Goal: Transaction & Acquisition: Book appointment/travel/reservation

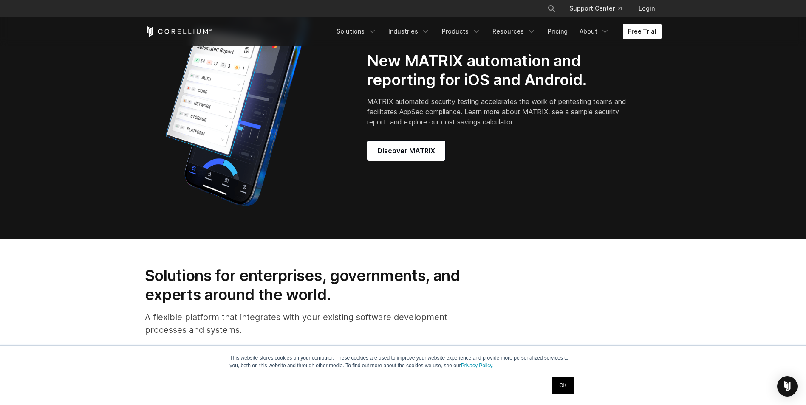
click at [634, 33] on link "Free Trial" at bounding box center [642, 31] width 39 height 15
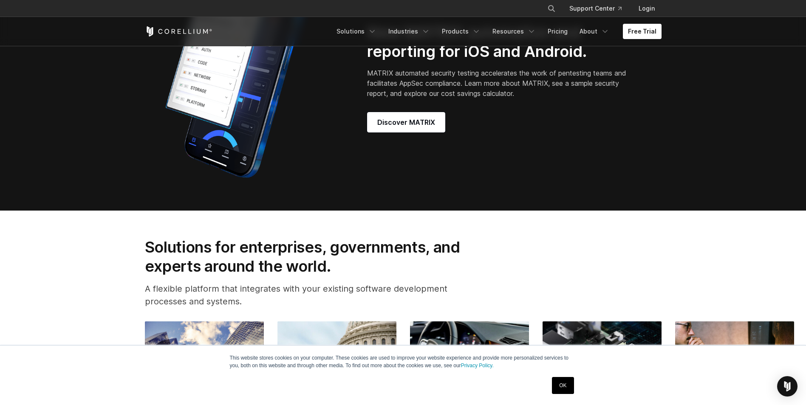
scroll to position [1001, 0]
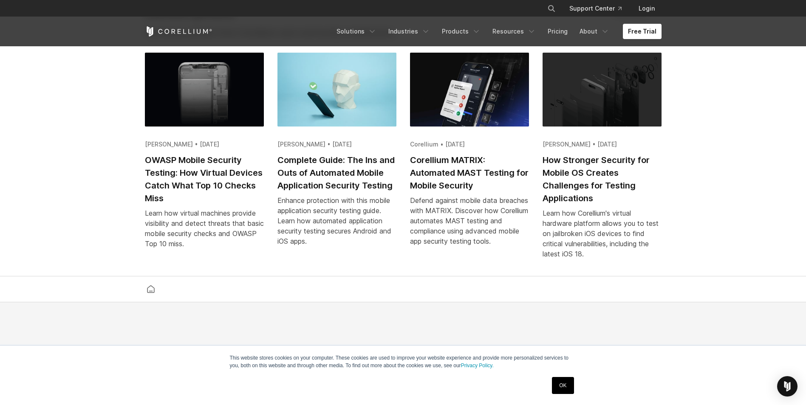
scroll to position [1611, 0]
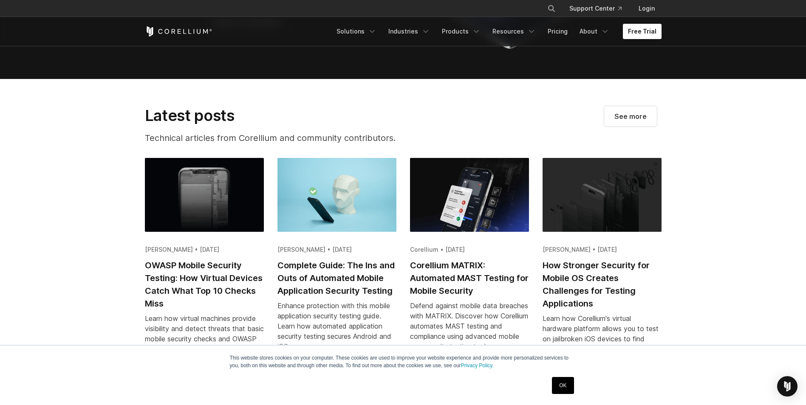
click at [626, 29] on link "Free Trial" at bounding box center [642, 31] width 39 height 15
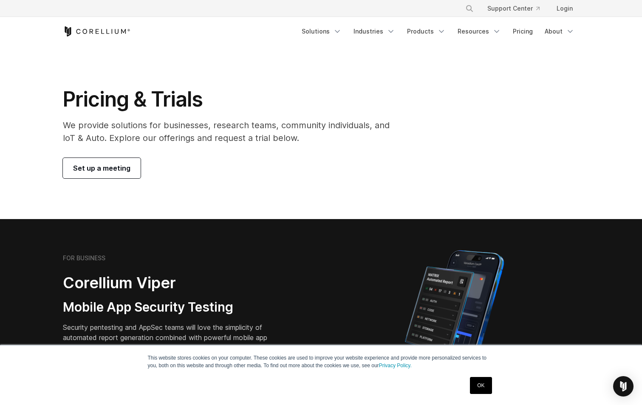
click at [80, 167] on span "Set up a meeting" at bounding box center [101, 168] width 57 height 10
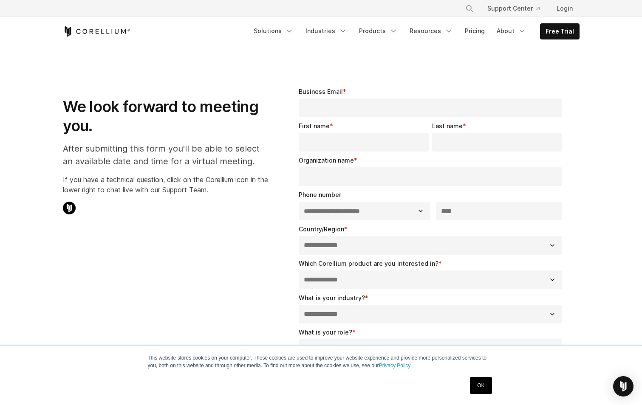
select select "**"
